Goal: Register for event/course

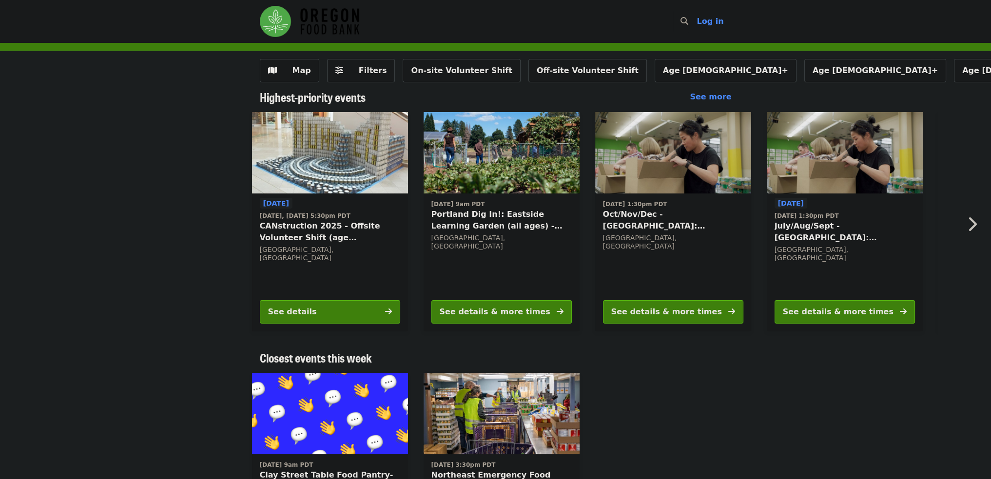
click at [966, 229] on button "Next item" at bounding box center [975, 224] width 32 height 27
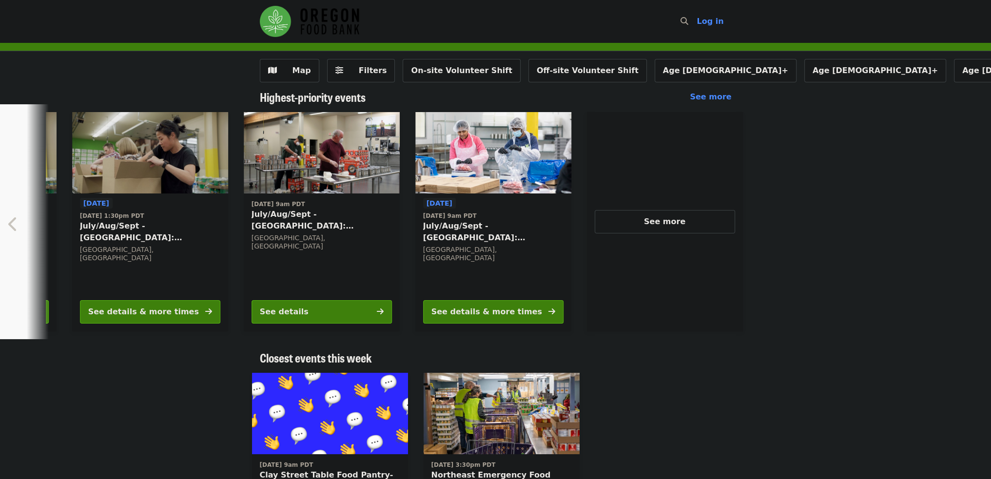
scroll to position [0, 696]
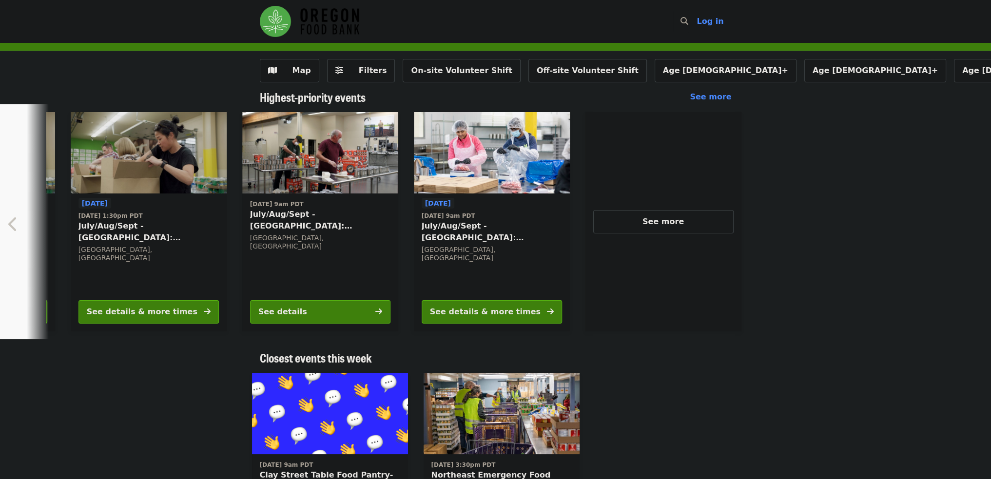
click at [972, 227] on div "Today Today, Sep 14 @ 5:30pm PDT CANstruction 2025 - Offsite Volunteer Shift (a…" at bounding box center [495, 221] width 991 height 235
click at [518, 308] on button "See details & more times" at bounding box center [492, 311] width 140 height 23
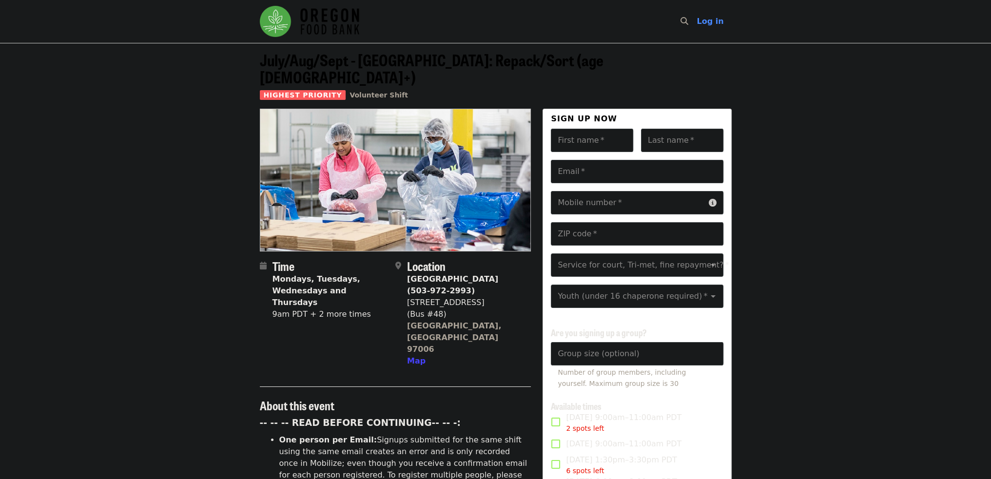
drag, startPoint x: 287, startPoint y: 290, endPoint x: 302, endPoint y: 287, distance: 15.5
click at [289, 309] on div "9am PDT + 2 more times" at bounding box center [330, 315] width 115 height 12
click at [317, 309] on div "9am PDT + 2 more times" at bounding box center [330, 315] width 115 height 12
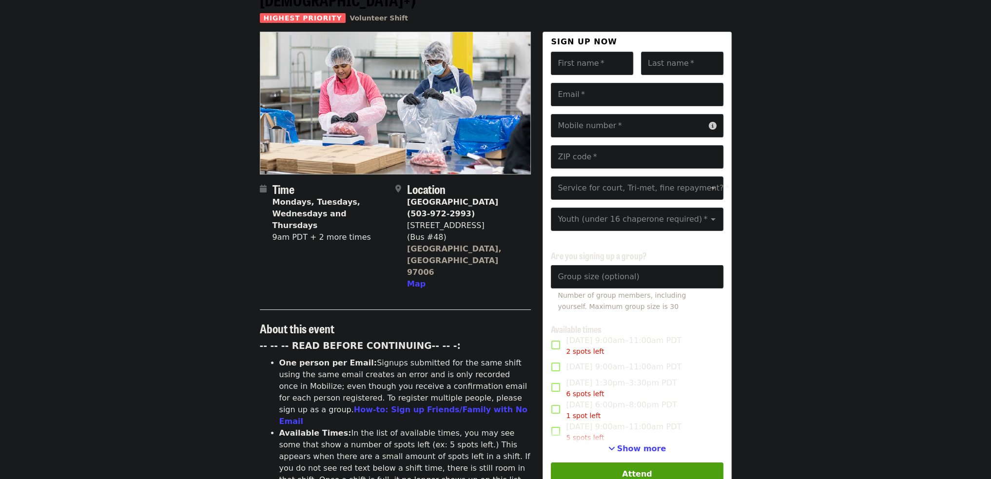
scroll to position [81, 0]
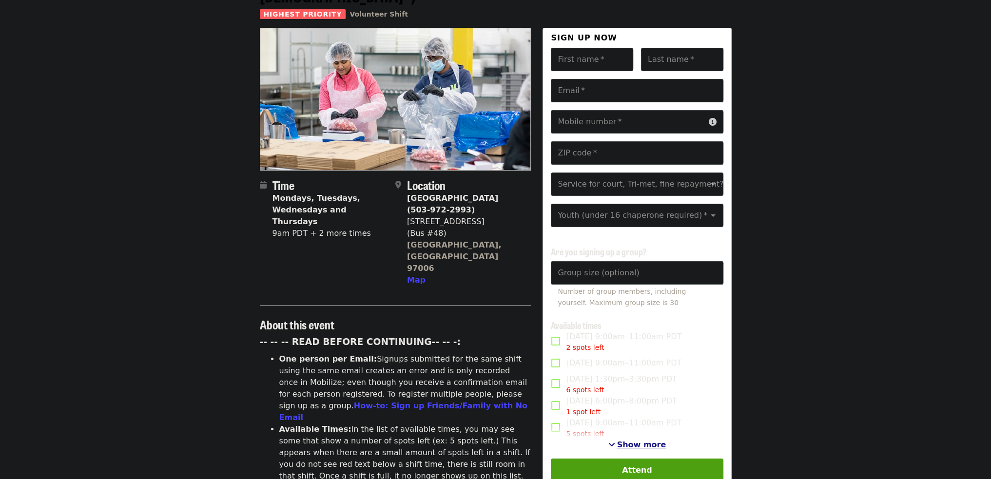
click at [646, 440] on span "Show more" at bounding box center [641, 444] width 49 height 9
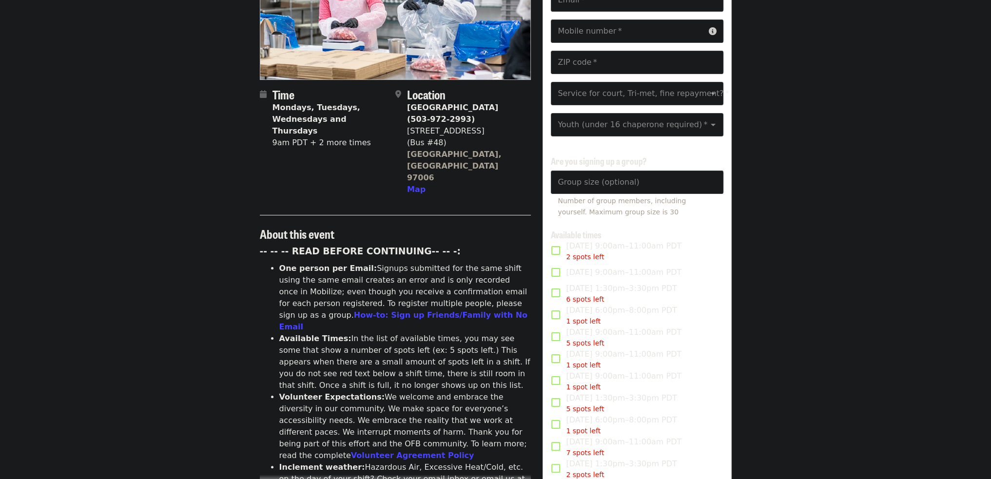
scroll to position [244, 0]
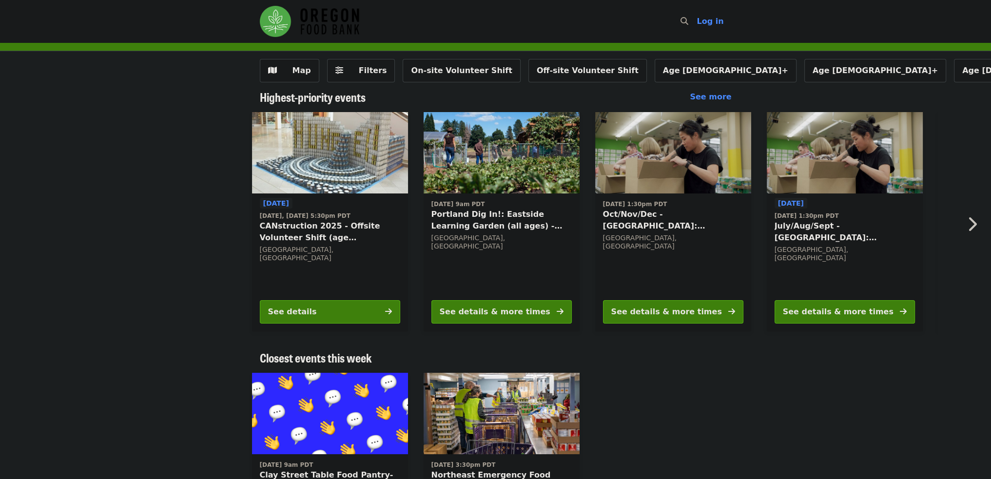
click at [973, 223] on icon "chevron-right icon" at bounding box center [973, 224] width 10 height 19
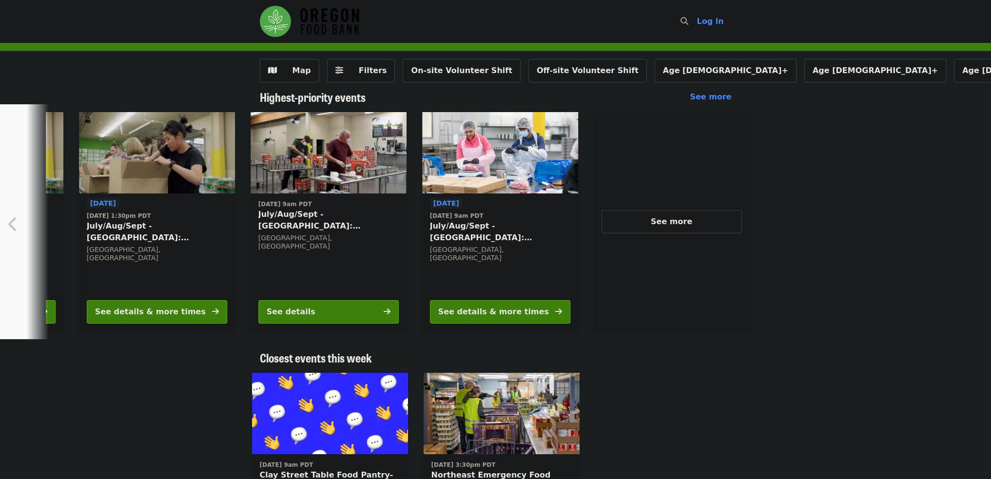
scroll to position [0, 696]
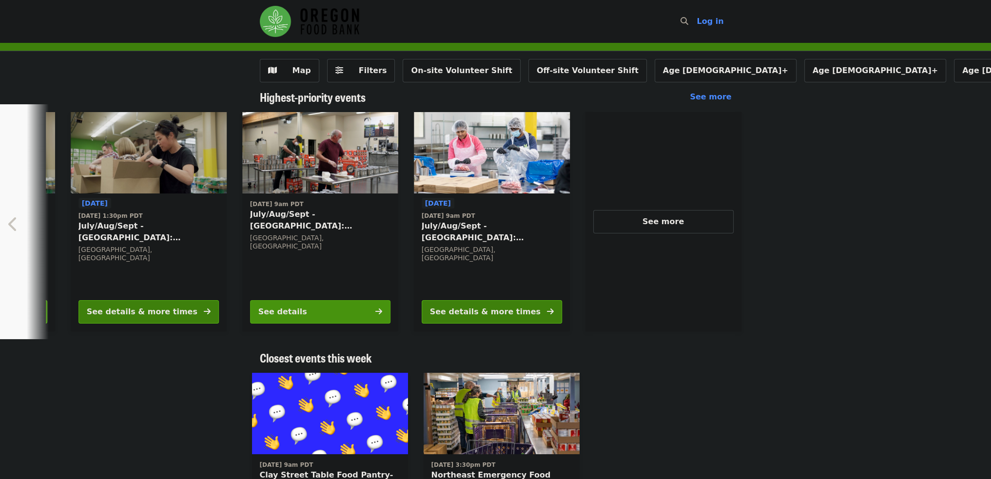
click at [344, 312] on button "See details" at bounding box center [320, 311] width 140 height 23
